Goal: Transaction & Acquisition: Purchase product/service

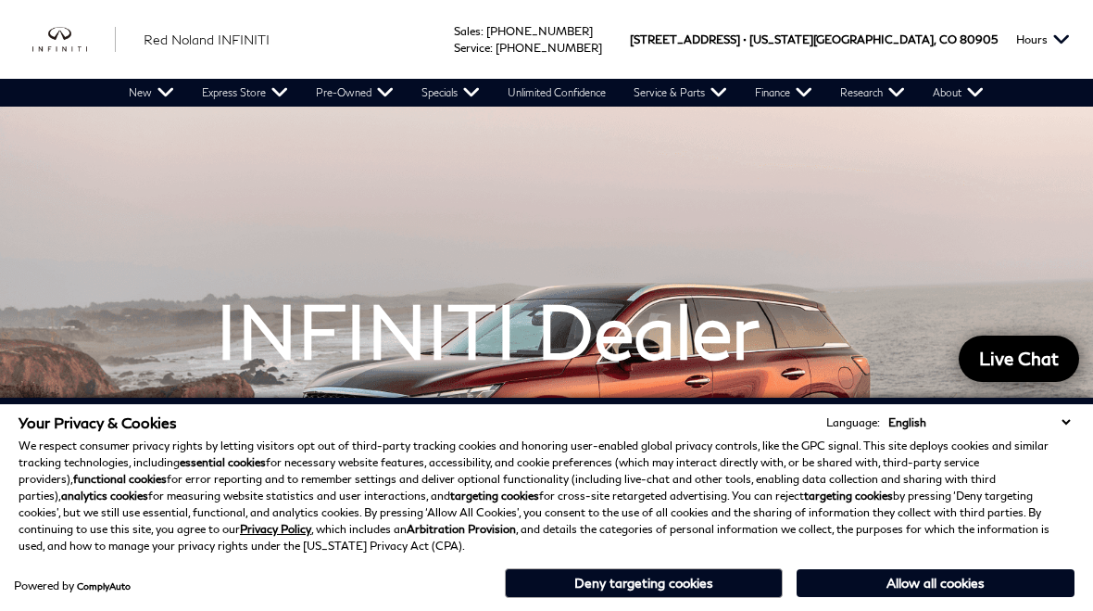
click at [663, 591] on button "Deny targeting cookies" at bounding box center [644, 583] width 278 height 30
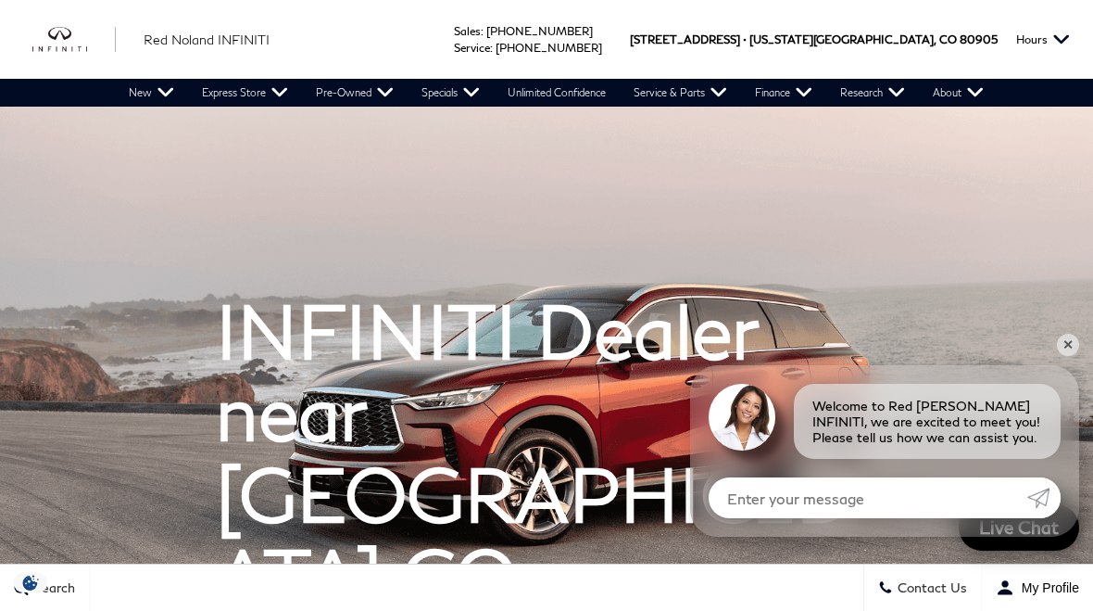
click at [0, 0] on link "View Certified Inventory" at bounding box center [0, 0] width 0 height 0
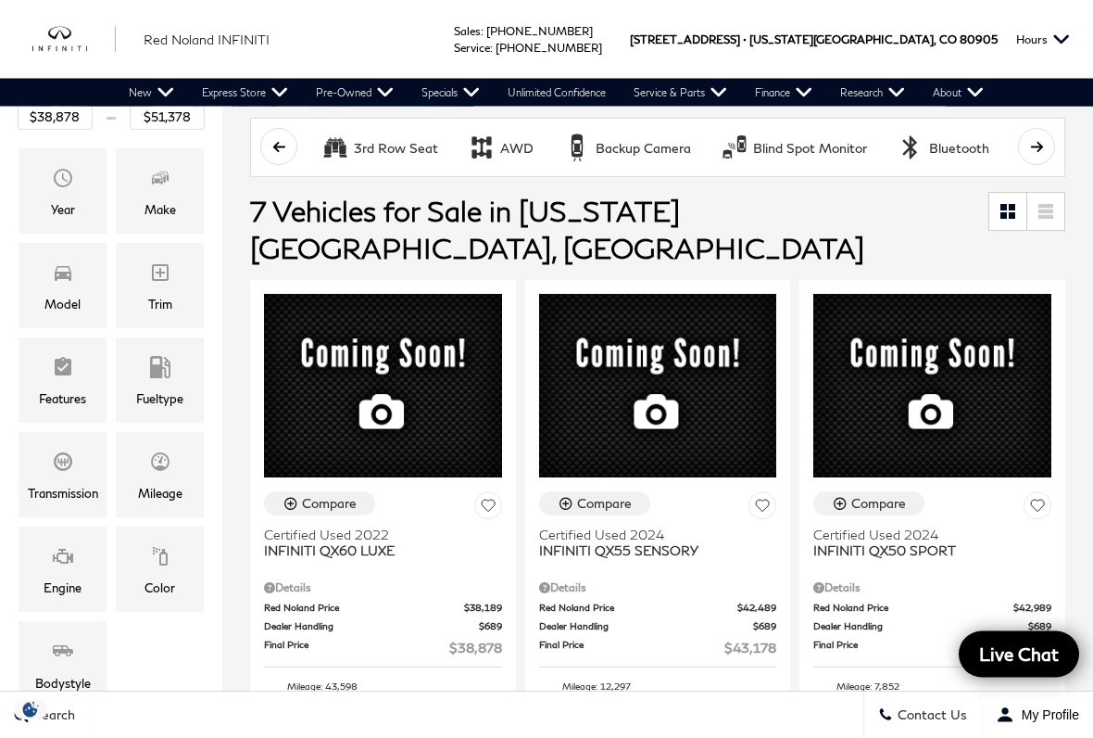
scroll to position [297, 0]
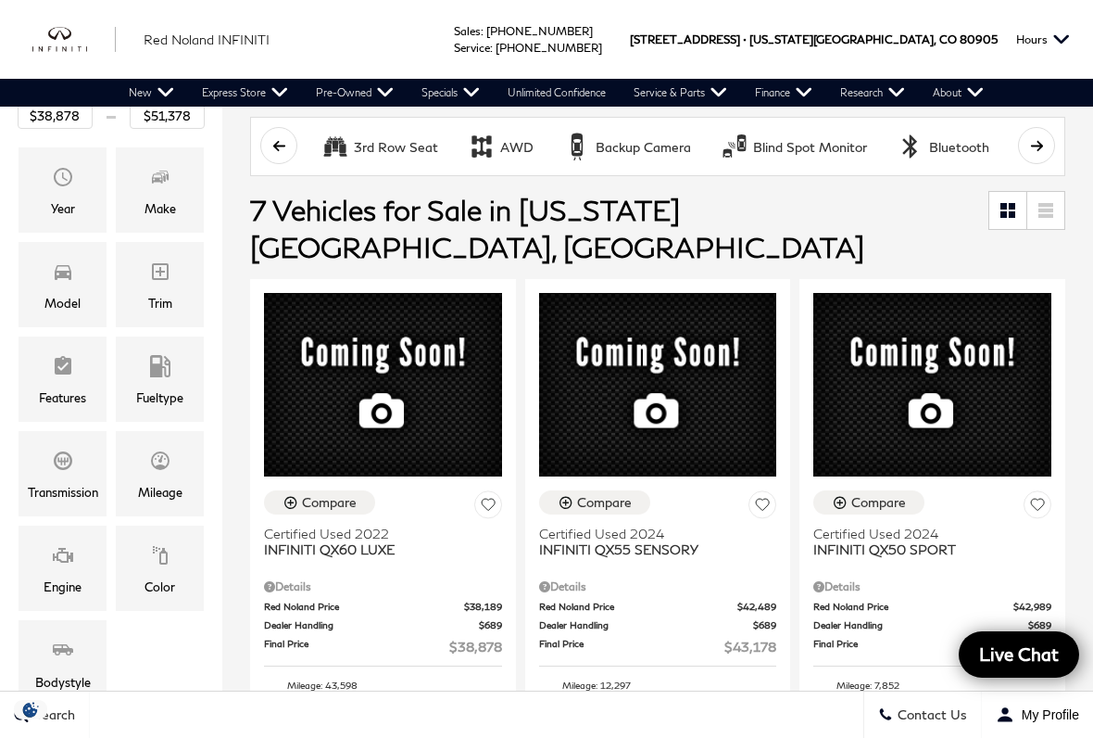
click at [66, 259] on span "Model" at bounding box center [63, 274] width 22 height 37
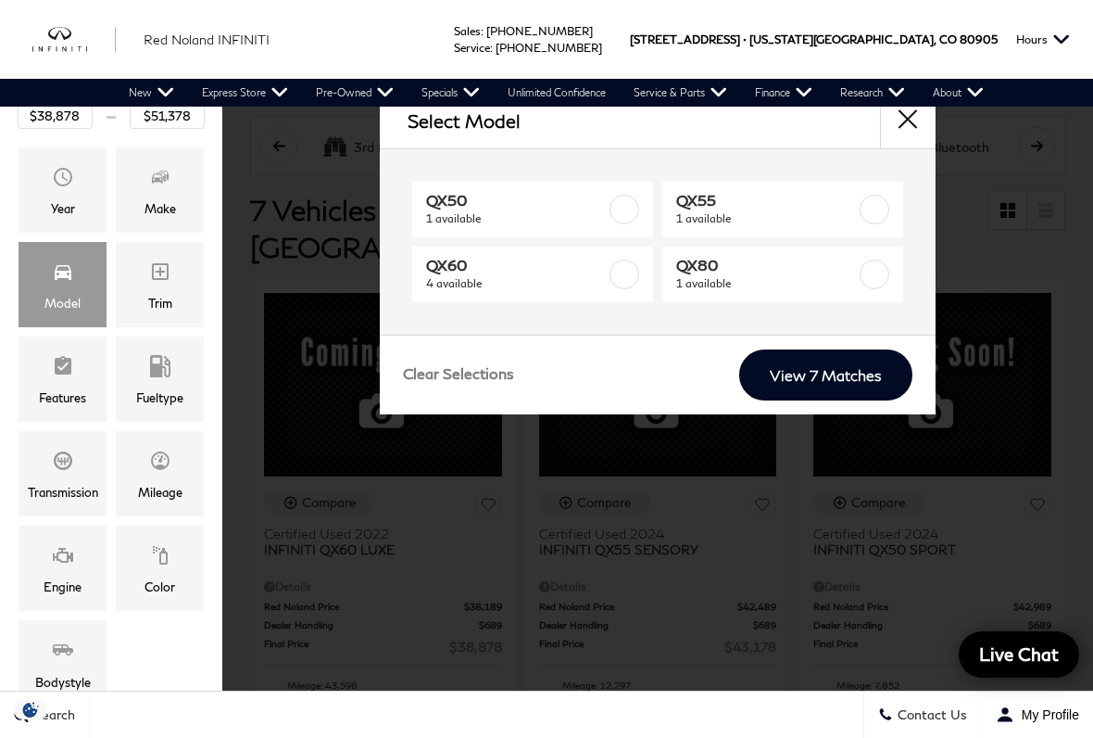
click at [881, 211] on label at bounding box center [875, 210] width 30 height 30
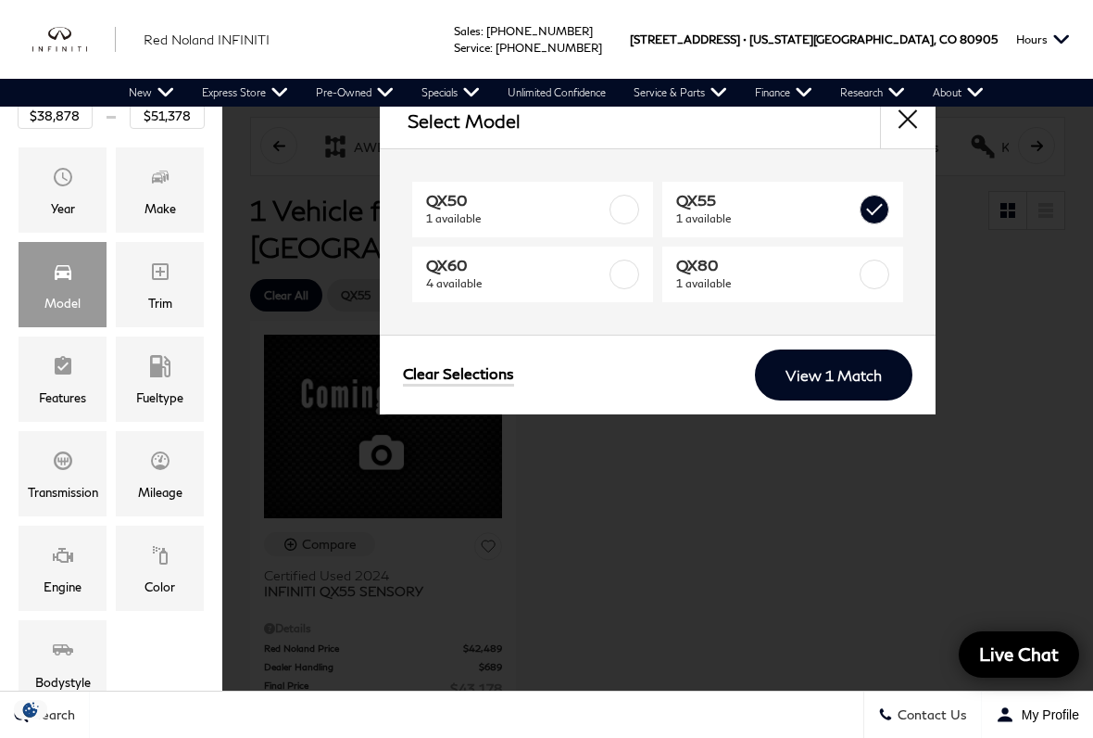
type input "$43,178"
checkbox input "true"
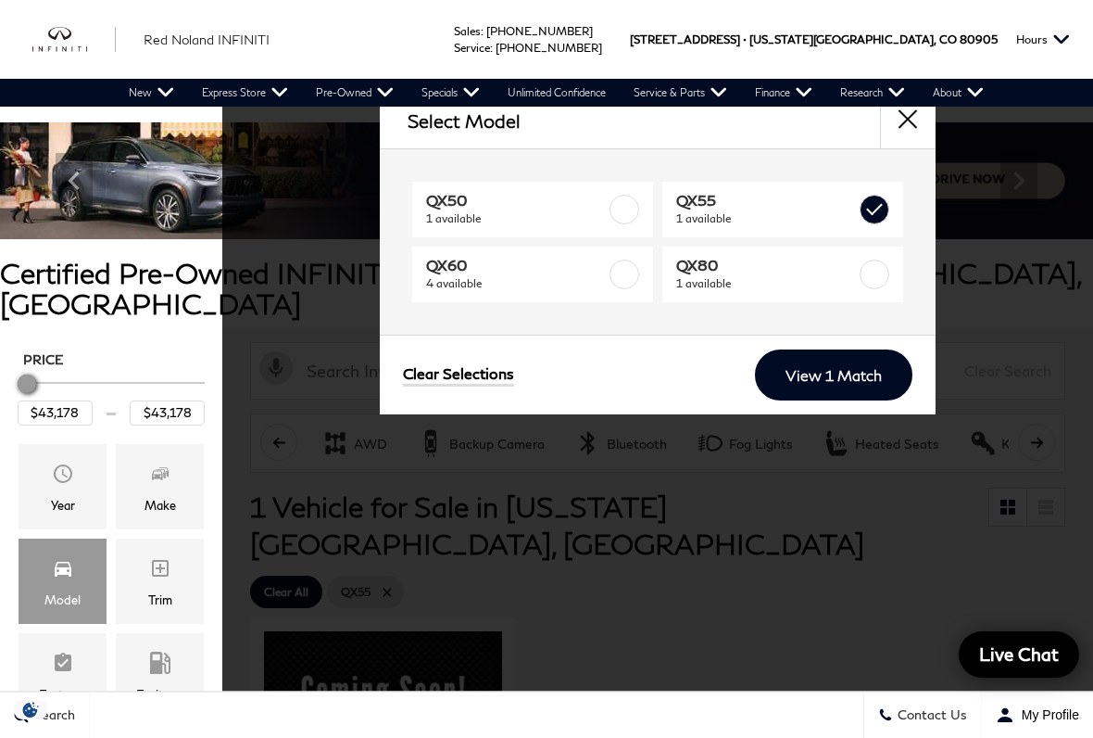
click at [831, 378] on link "View 1 Match" at bounding box center [834, 374] width 158 height 51
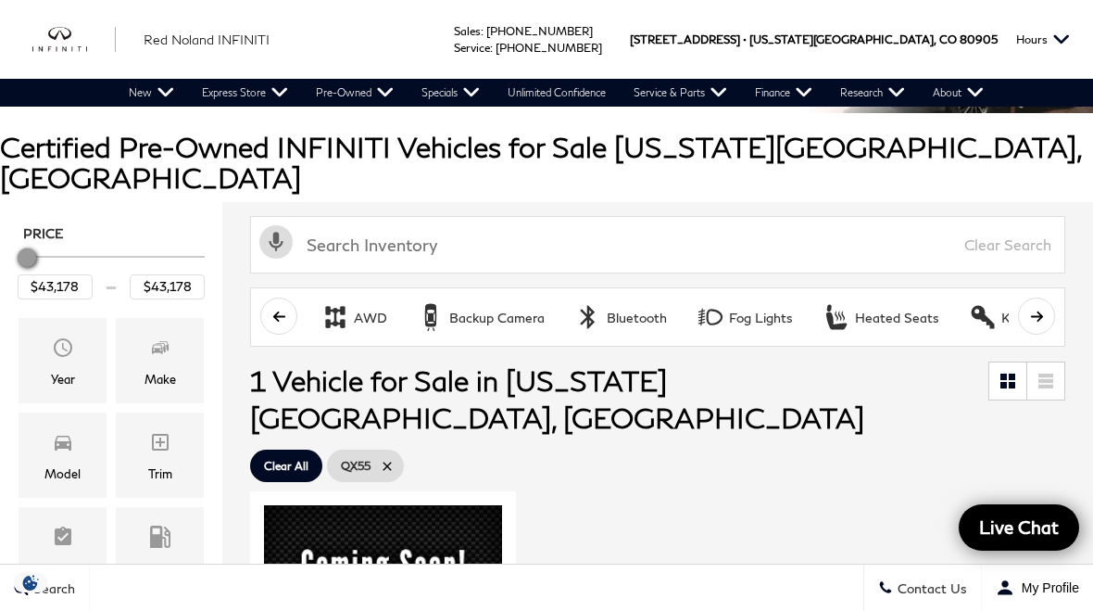
scroll to position [125, 0]
